Goal: Find specific page/section: Find specific page/section

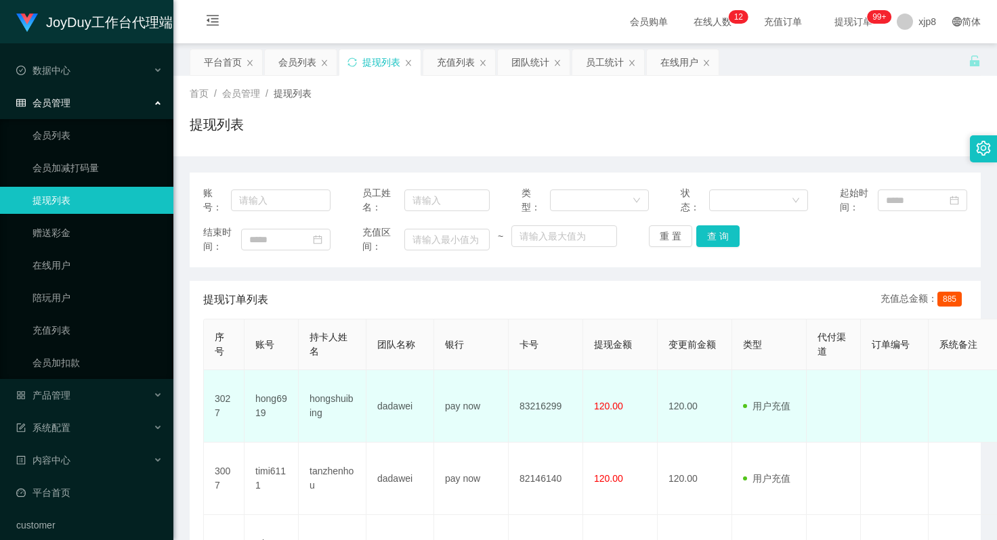
click at [265, 401] on td "hong6919" at bounding box center [271, 406] width 54 height 72
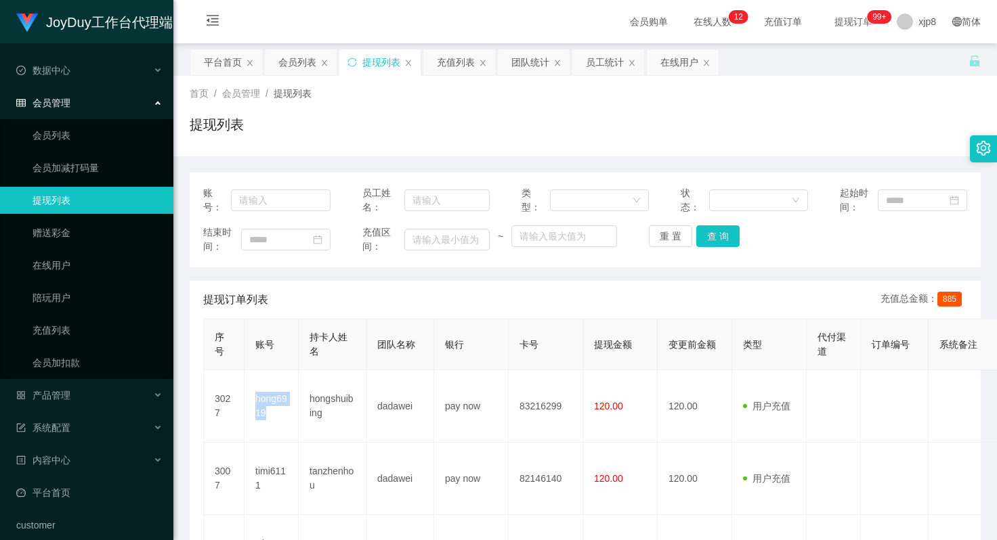
copy td "hong6919"
click at [81, 130] on link "会员列表" at bounding box center [98, 135] width 130 height 27
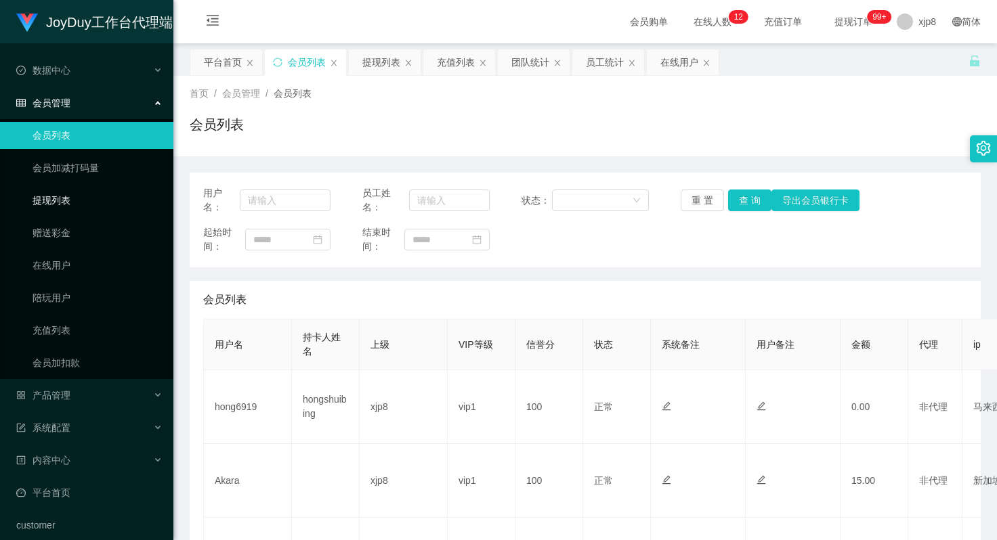
click at [64, 199] on link "提现列表" at bounding box center [98, 200] width 130 height 27
